Goal: Task Accomplishment & Management: Manage account settings

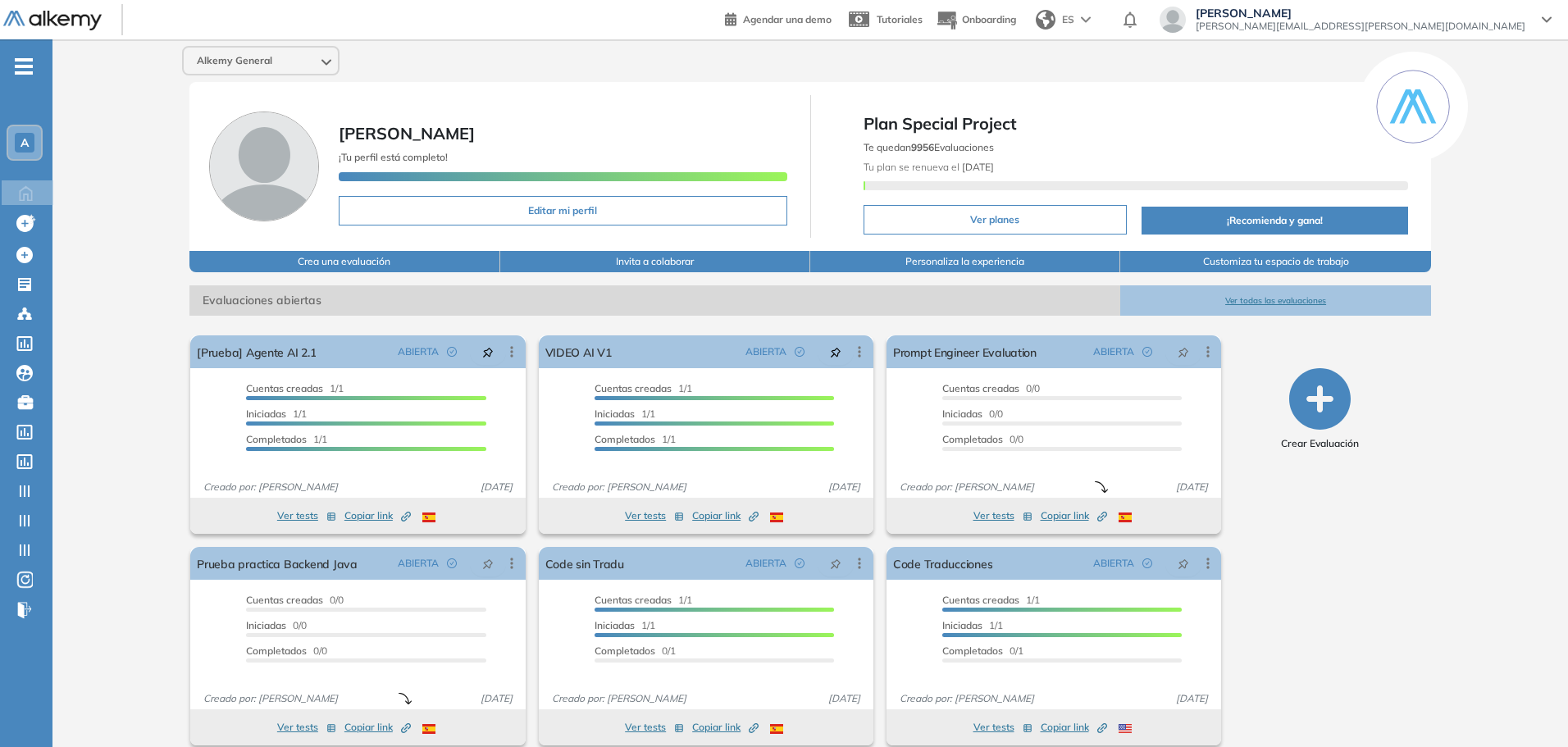
click at [1429, 27] on span "laureano.iglesias+prod@alkemy.org" at bounding box center [1361, 26] width 330 height 13
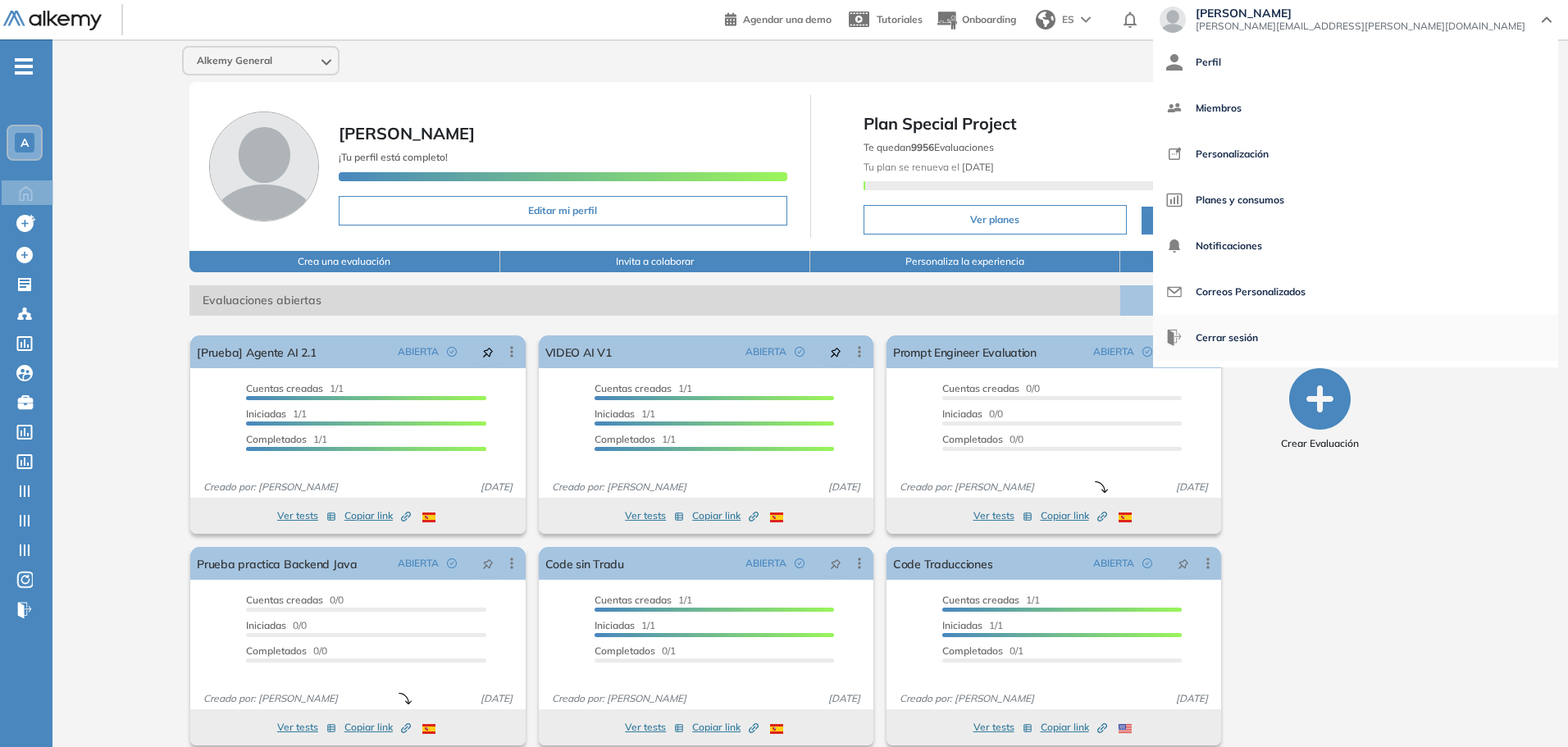
click at [1258, 333] on span "Cerrar sesión" at bounding box center [1227, 338] width 62 height 40
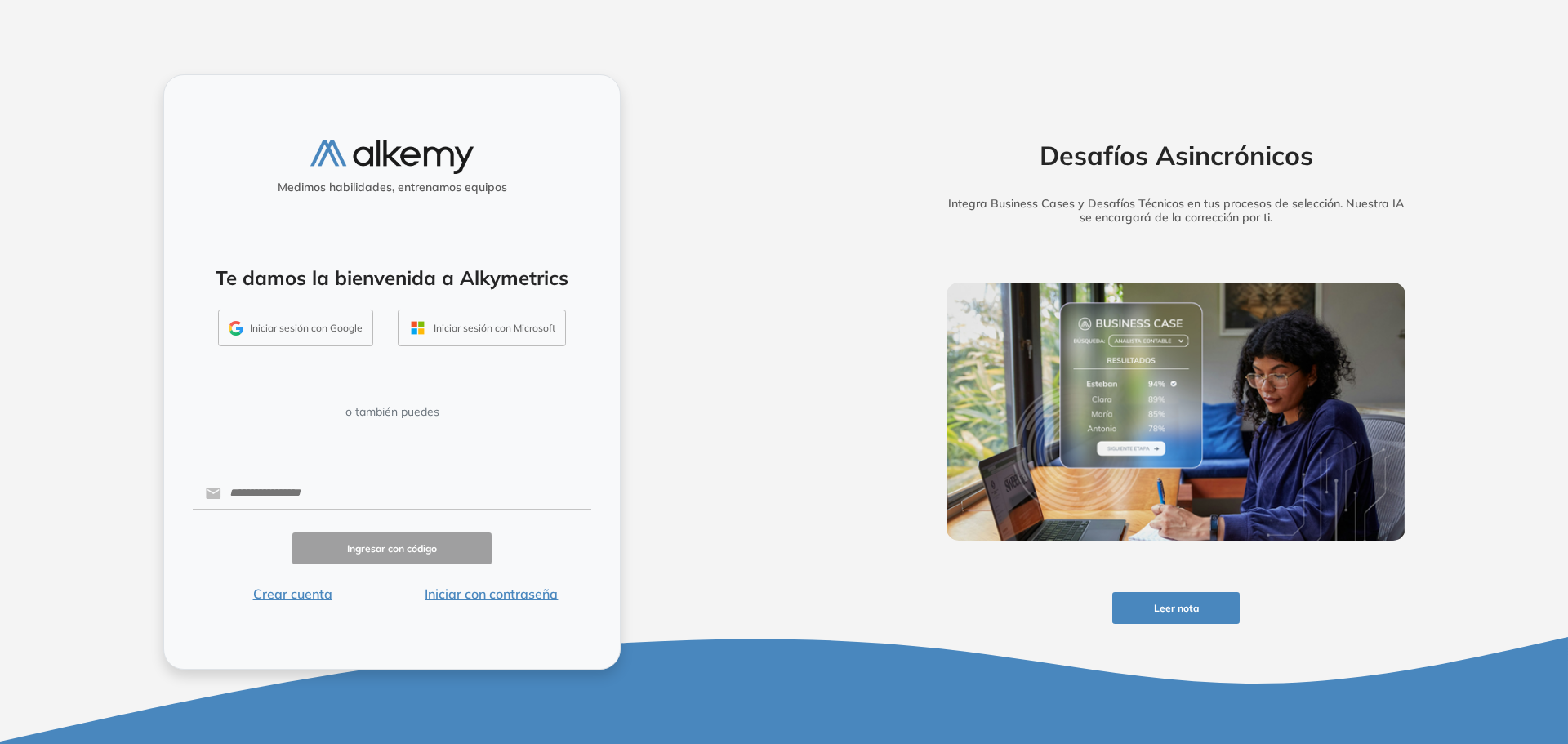
click at [330, 472] on div "Medimos habilidades, entrenamos equipos Te damos la bienvenida a Alkymetrics In…" at bounding box center [391, 372] width 457 height 595
click at [328, 499] on input "text" at bounding box center [406, 493] width 370 height 31
type input "**********"
click at [353, 555] on button "Ingresar con código" at bounding box center [391, 548] width 199 height 32
